Goal: Navigation & Orientation: Find specific page/section

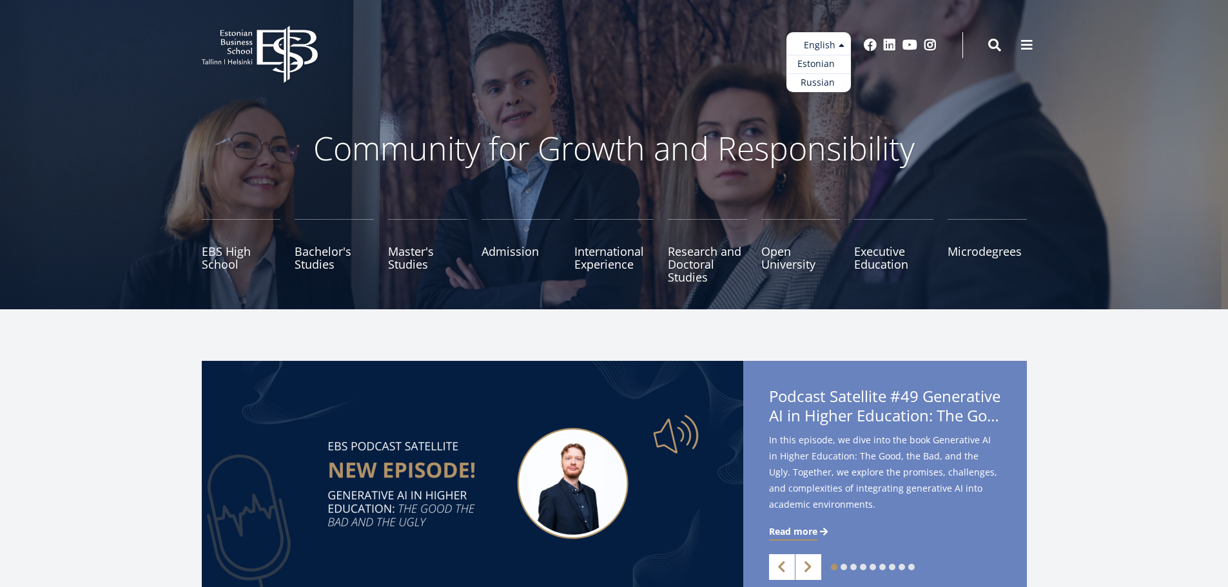
click at [814, 63] on link "Estonian" at bounding box center [819, 64] width 64 height 19
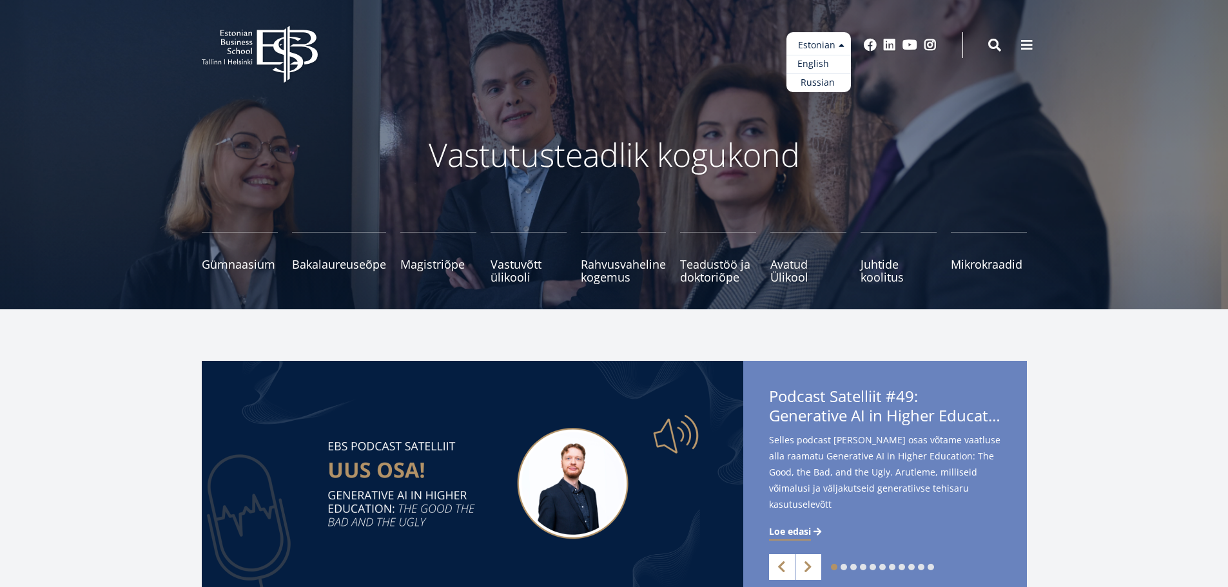
click at [812, 66] on link "English" at bounding box center [819, 64] width 64 height 19
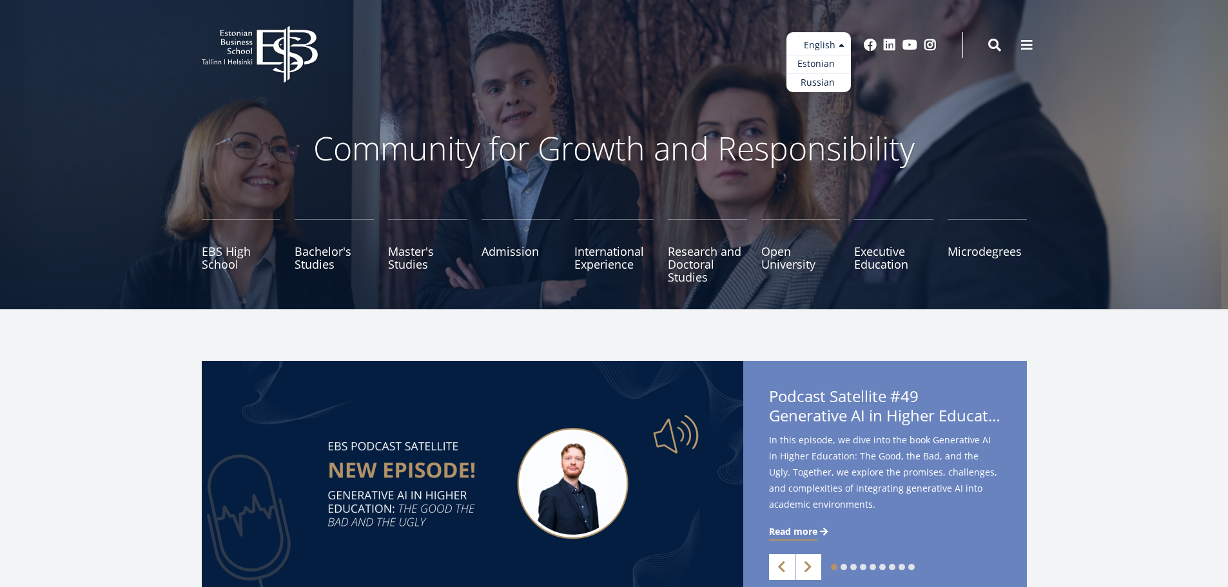
click at [819, 66] on link "Estonian" at bounding box center [819, 64] width 64 height 19
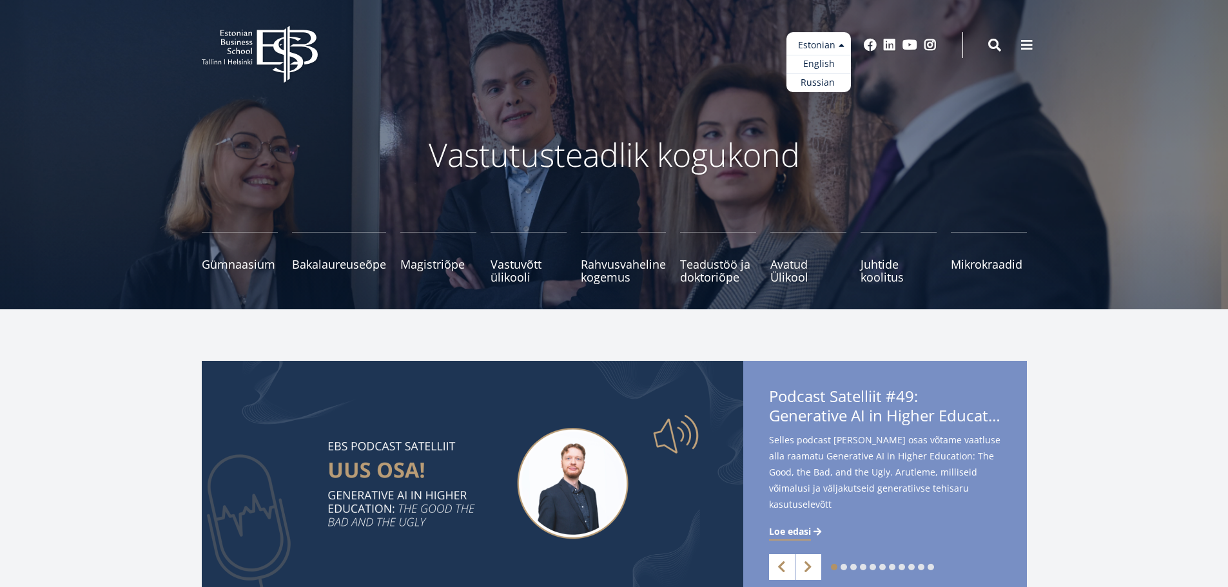
click at [821, 52] on ul "Estonian English Russian" at bounding box center [819, 62] width 64 height 60
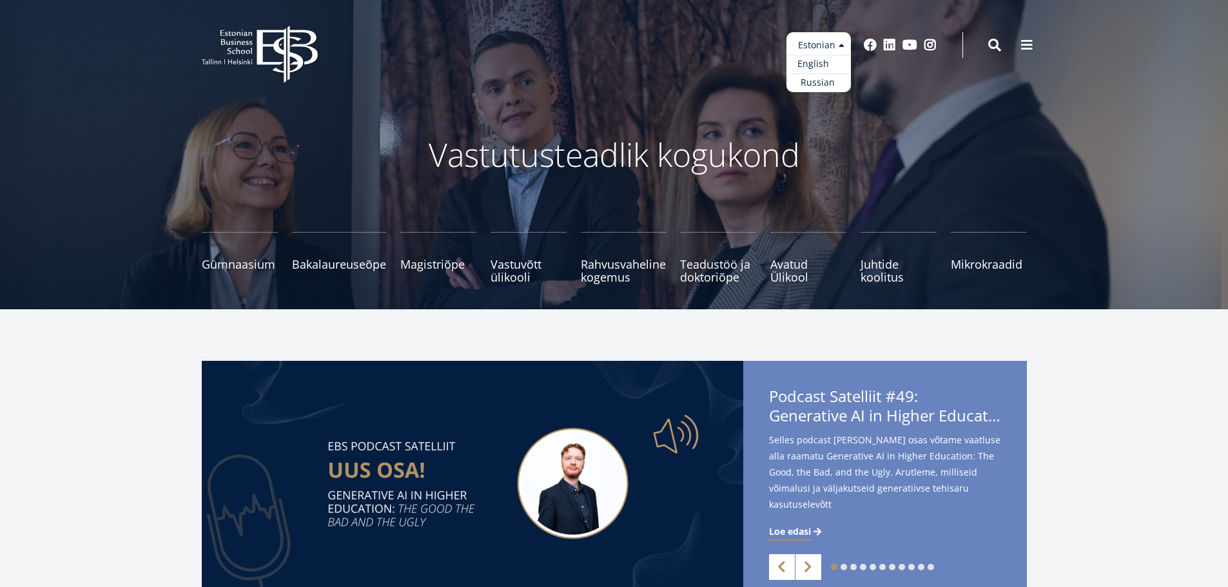
click at [821, 64] on link "English" at bounding box center [819, 64] width 64 height 19
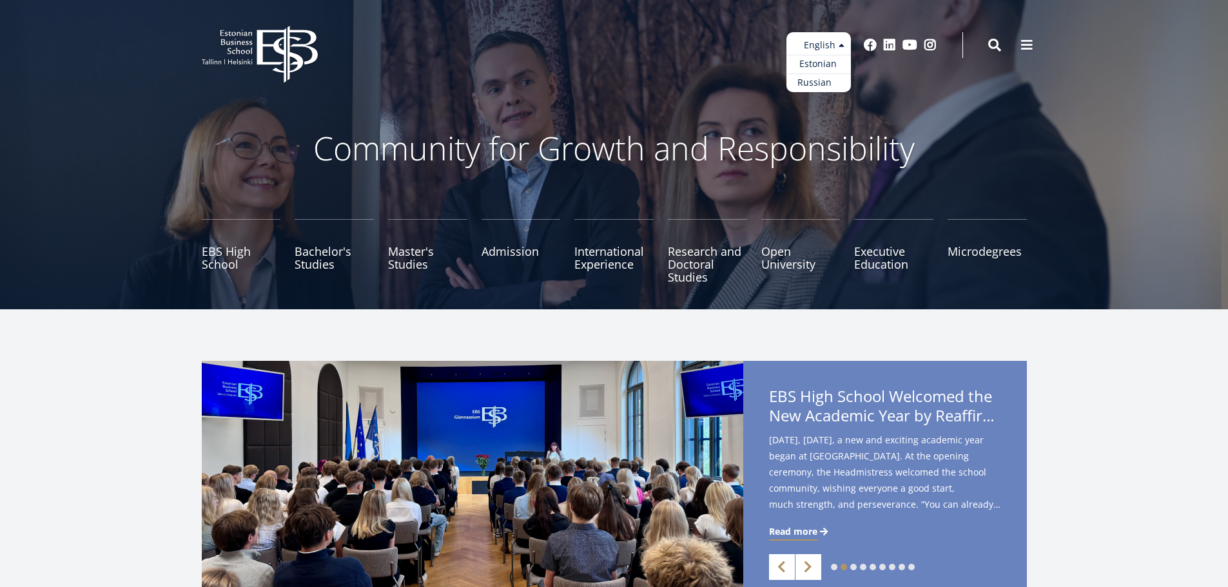
click at [829, 84] on link "Russian" at bounding box center [819, 83] width 64 height 19
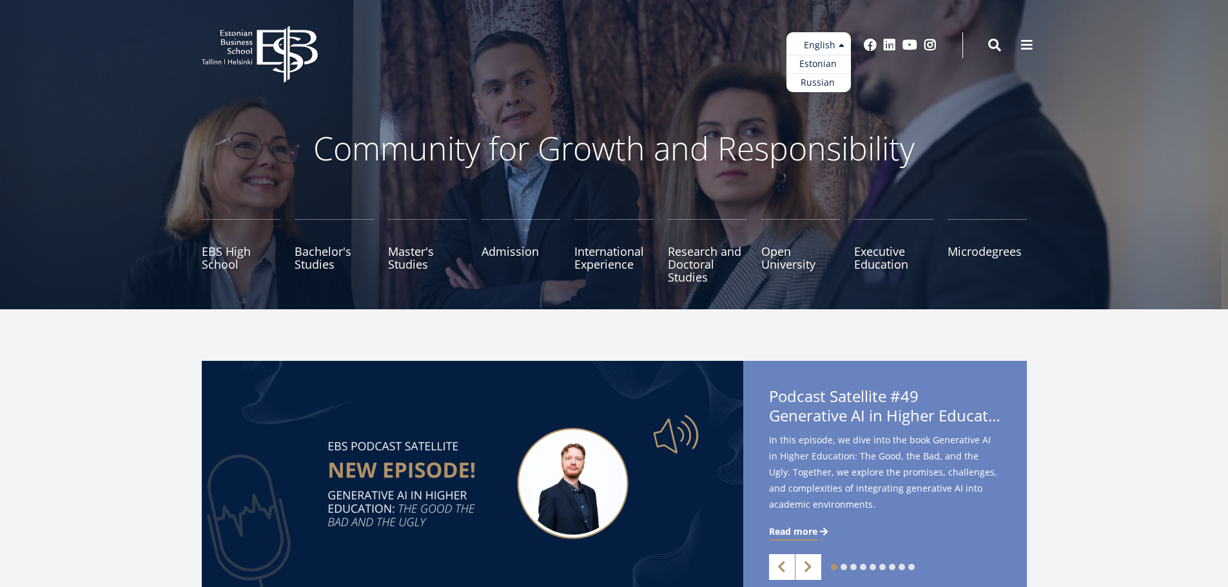
click at [831, 48] on ul "Estonian English Russian" at bounding box center [819, 62] width 64 height 60
click at [818, 79] on link "Russian" at bounding box center [819, 83] width 64 height 19
click at [819, 77] on link "Russian" at bounding box center [819, 83] width 64 height 19
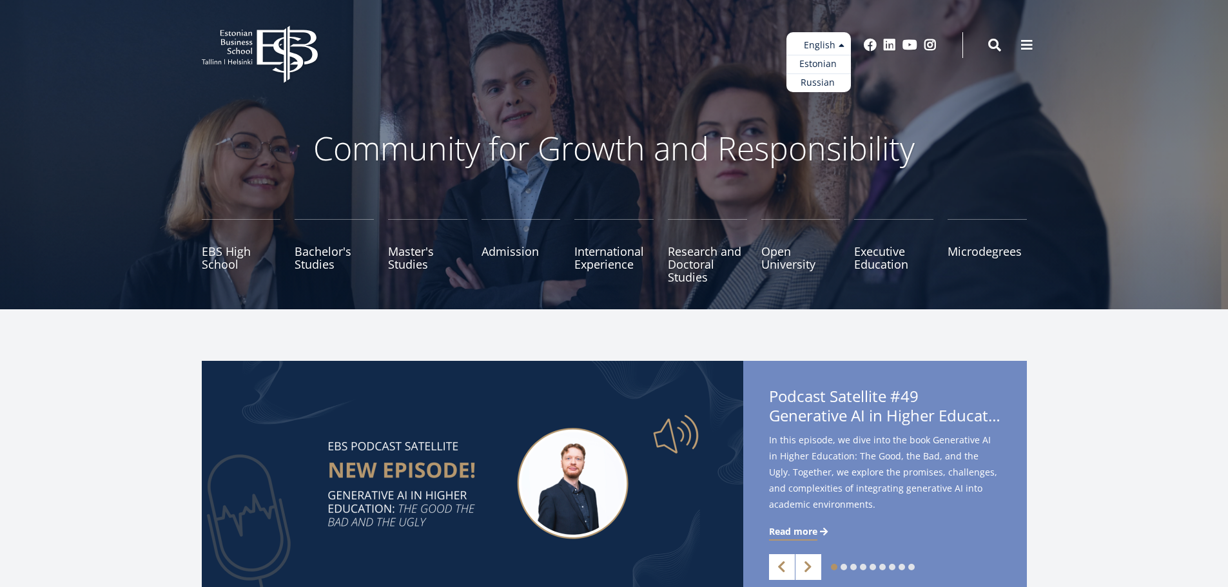
click at [834, 46] on ul "Estonian English Russian" at bounding box center [819, 62] width 64 height 60
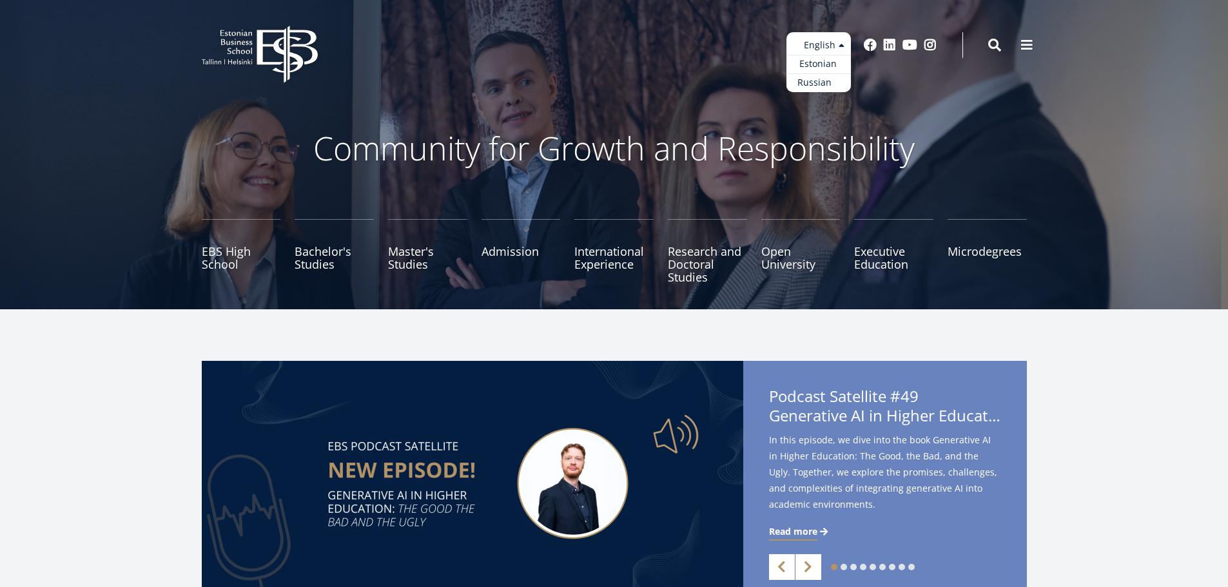
click at [827, 77] on link "Russian" at bounding box center [819, 83] width 64 height 19
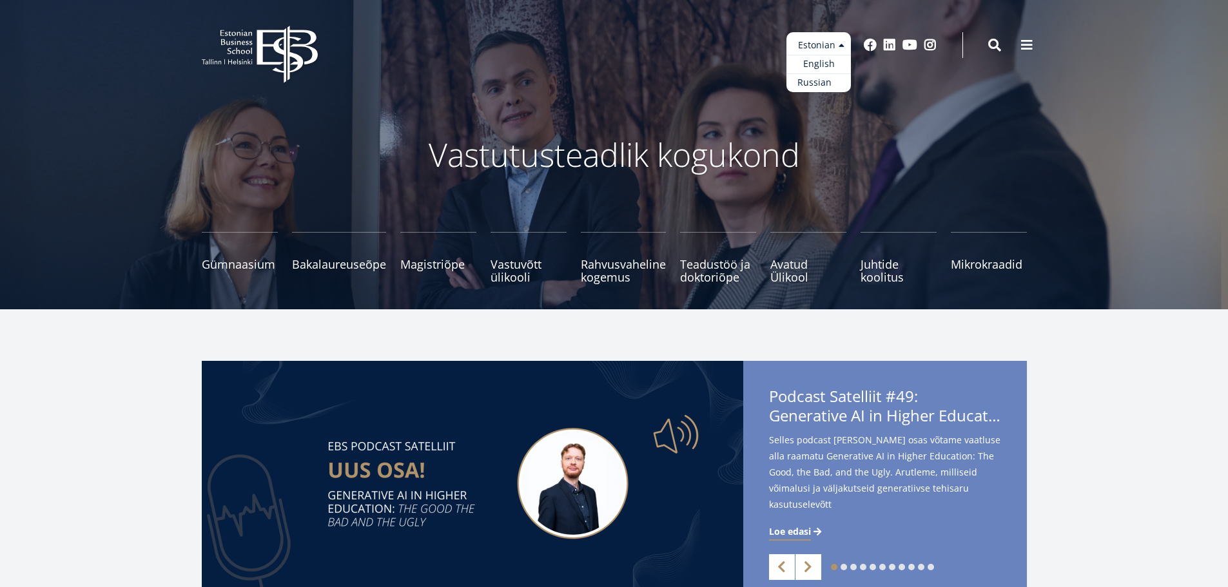
click at [825, 79] on link "Russian" at bounding box center [819, 83] width 64 height 19
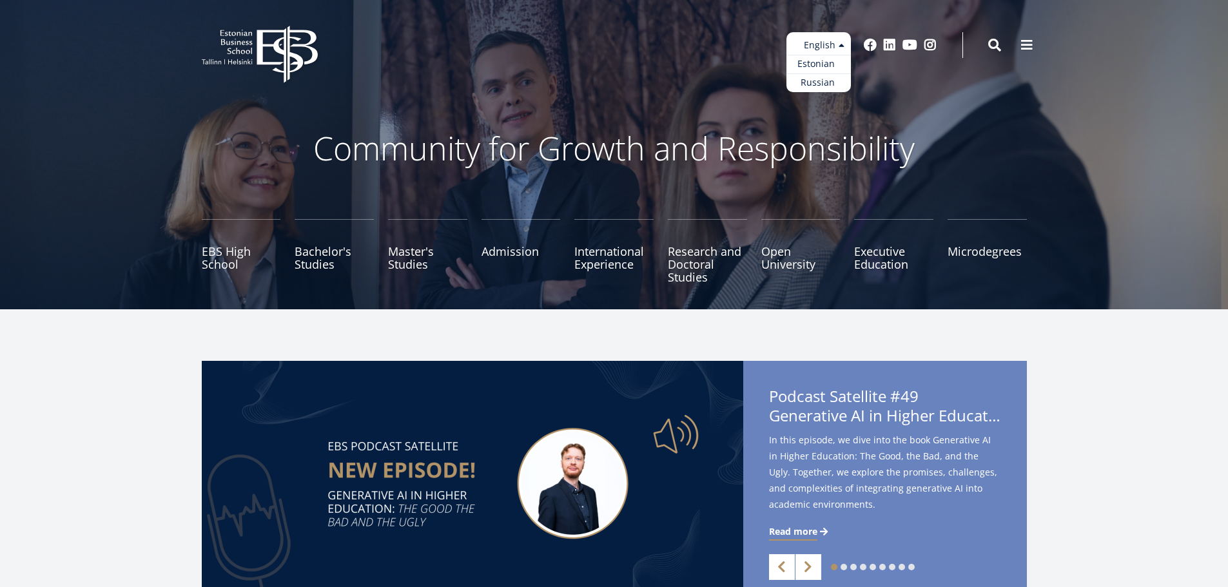
click at [814, 68] on link "Estonian" at bounding box center [819, 64] width 64 height 19
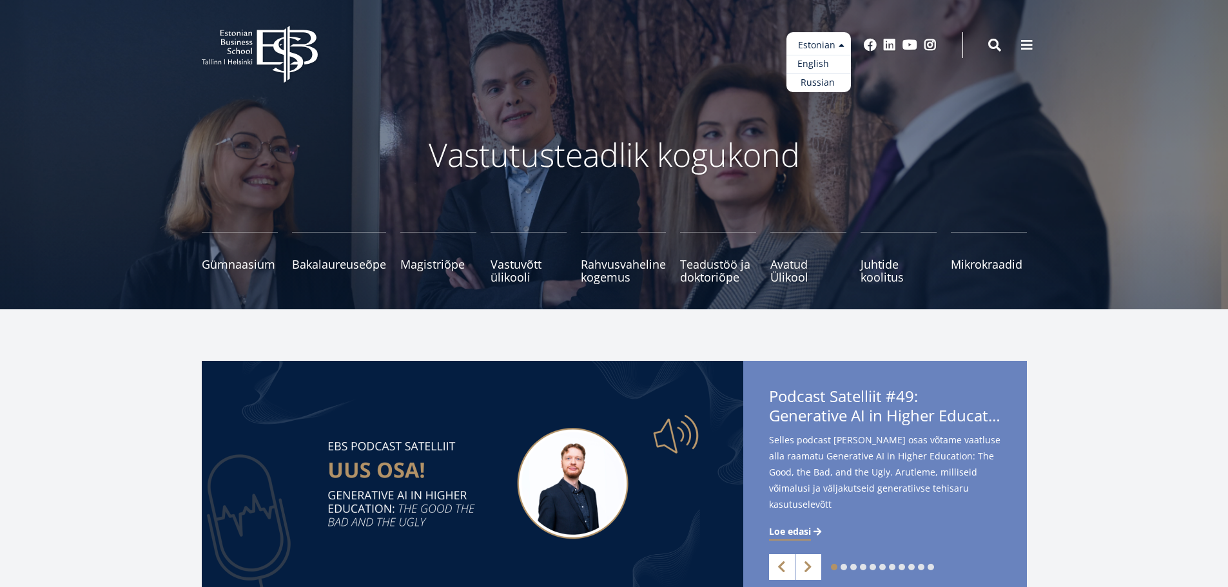
click at [820, 68] on link "English" at bounding box center [819, 64] width 64 height 19
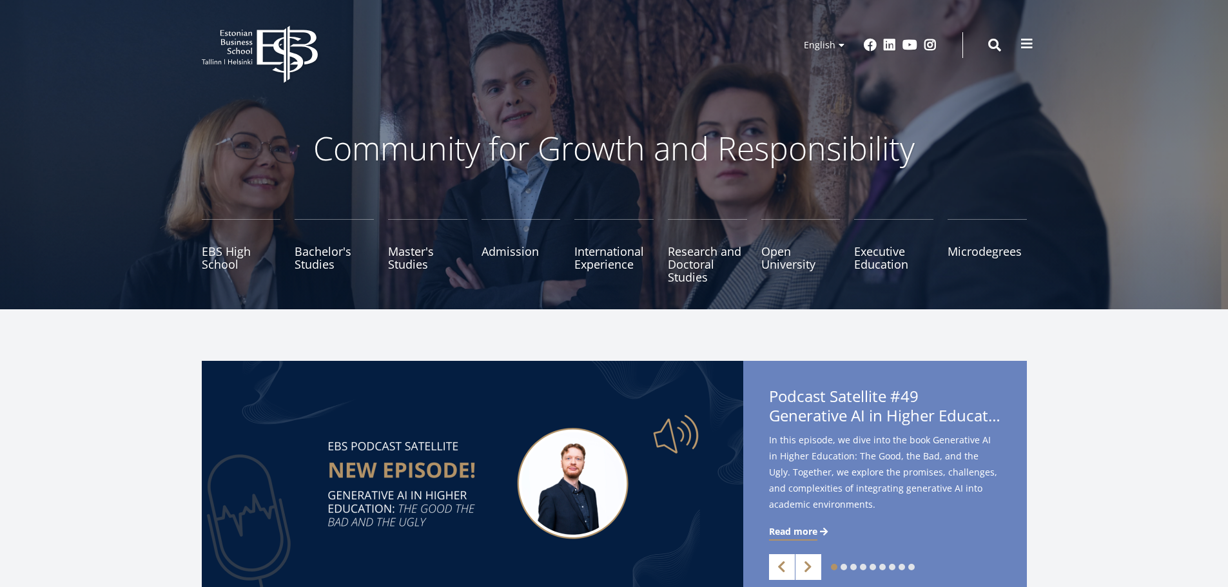
click at [1030, 45] on span at bounding box center [1027, 43] width 13 height 13
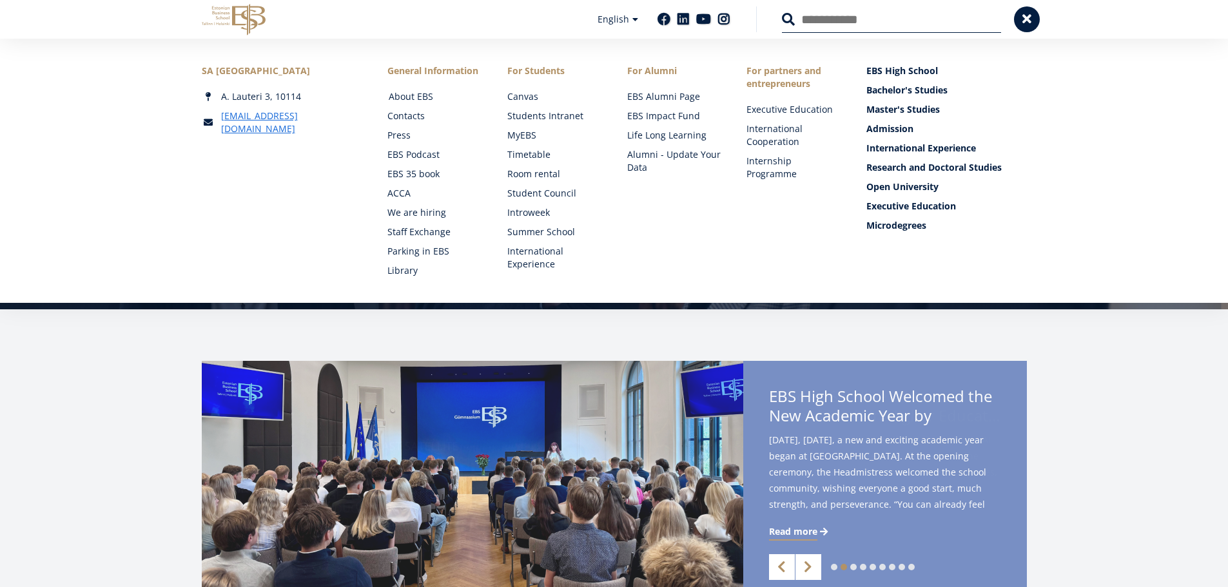
click at [408, 95] on link "About EBS" at bounding box center [436, 96] width 94 height 13
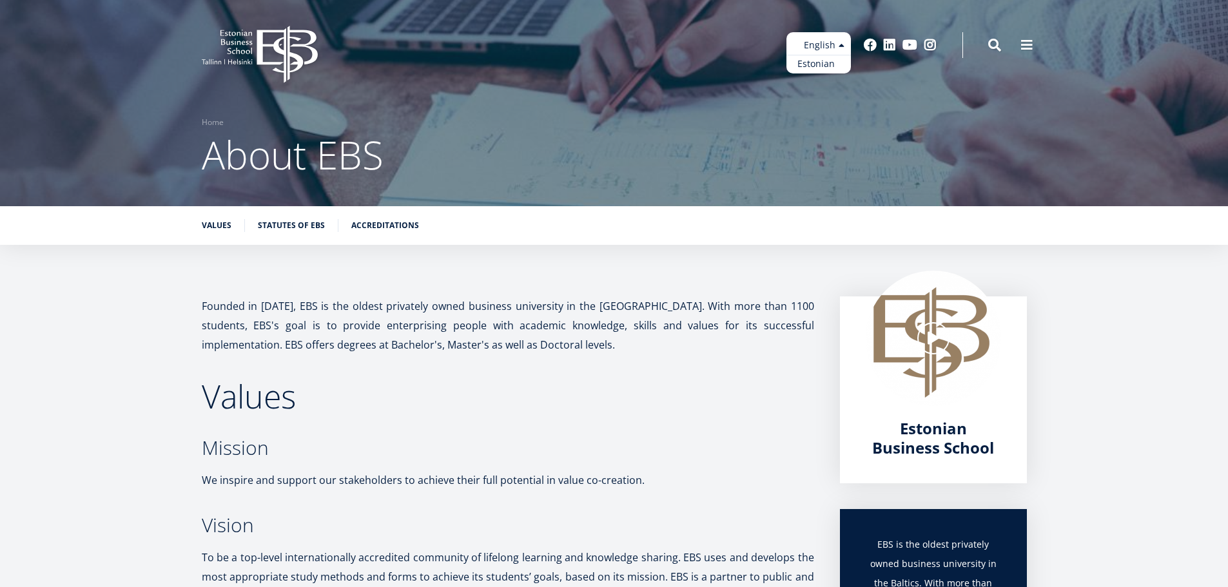
click at [825, 62] on link "Estonian" at bounding box center [819, 64] width 64 height 19
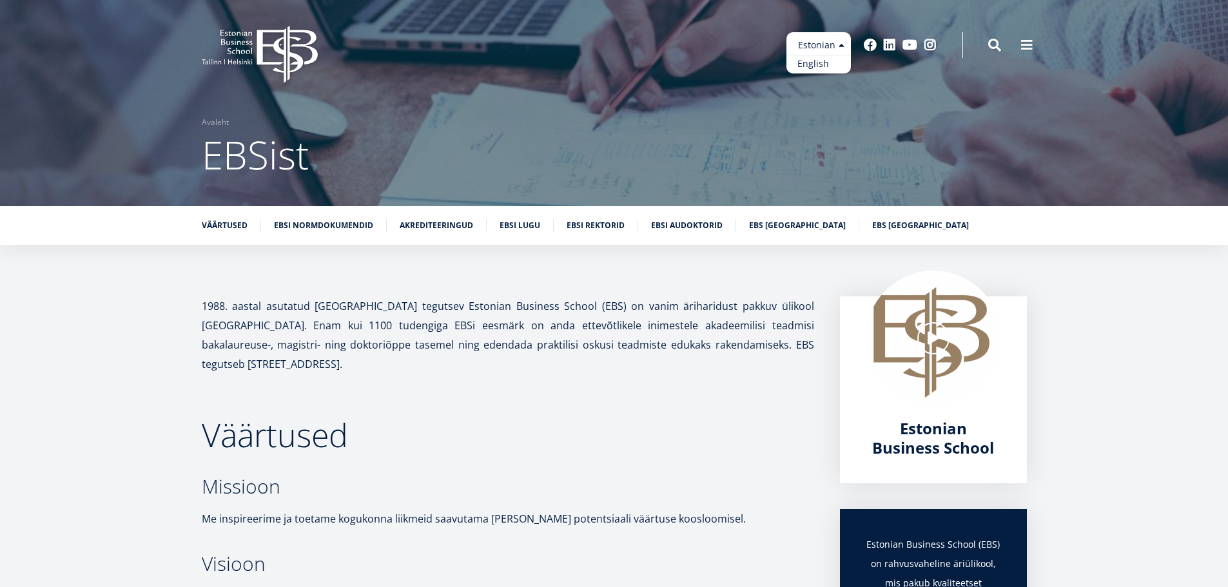
click at [818, 64] on link "English" at bounding box center [819, 64] width 64 height 19
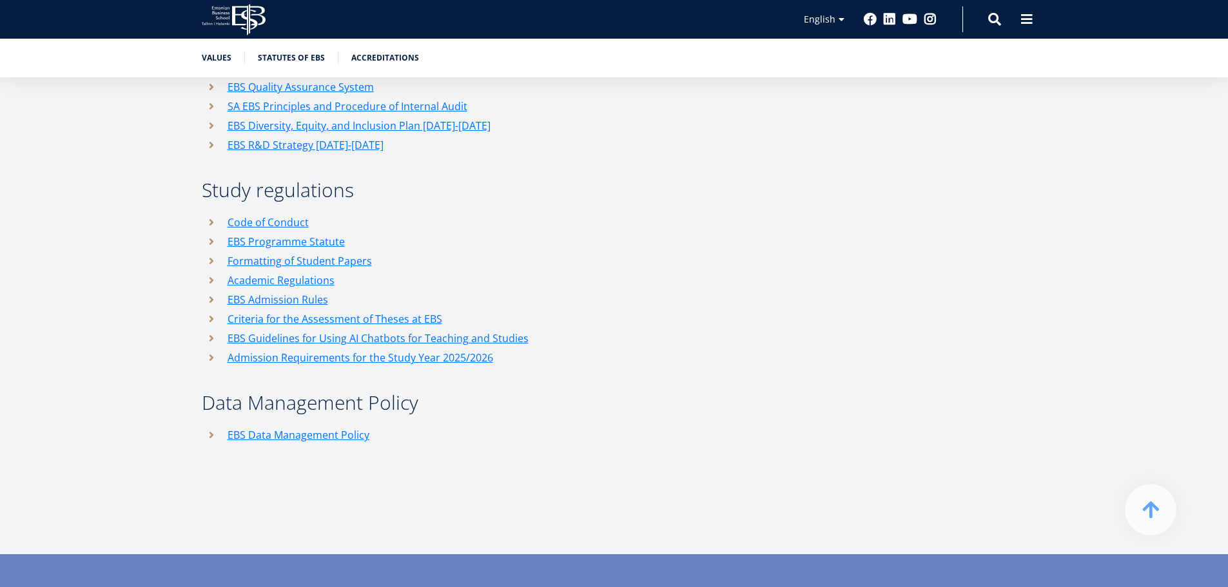
scroll to position [2192, 0]
